Goal: Task Accomplishment & Management: Manage account settings

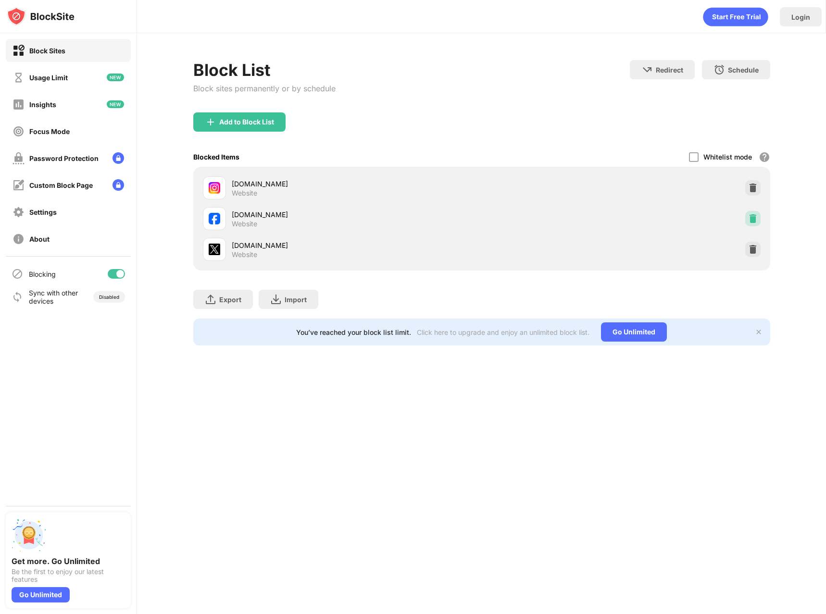
click at [757, 224] on div at bounding box center [752, 218] width 15 height 15
